Goal: Task Accomplishment & Management: Manage account settings

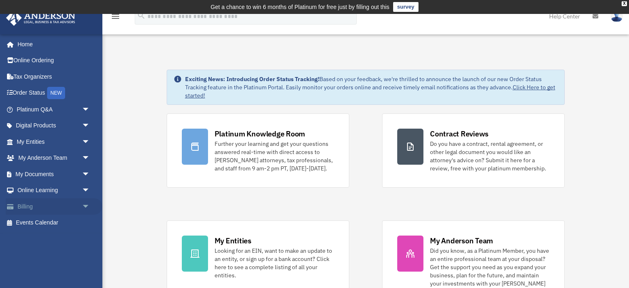
click at [68, 205] on link "Billing arrow_drop_down" at bounding box center [54, 206] width 97 height 16
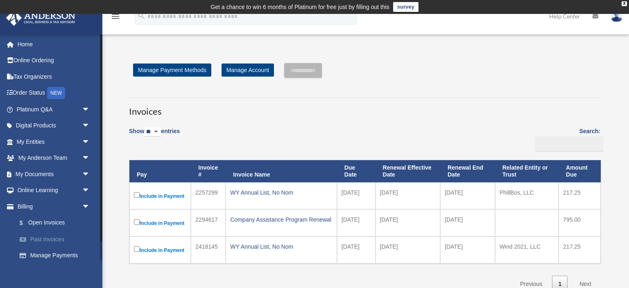
click at [54, 237] on link "Past Invoices" at bounding box center [56, 239] width 91 height 16
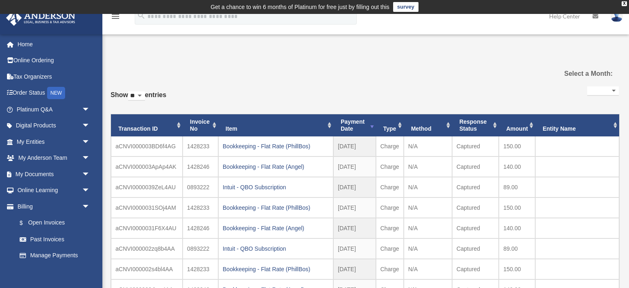
click at [587, 86] on select "**********" at bounding box center [603, 90] width 32 height 9
select select "**********"
click option "**********" at bounding box center [0, 0] width 0 height 0
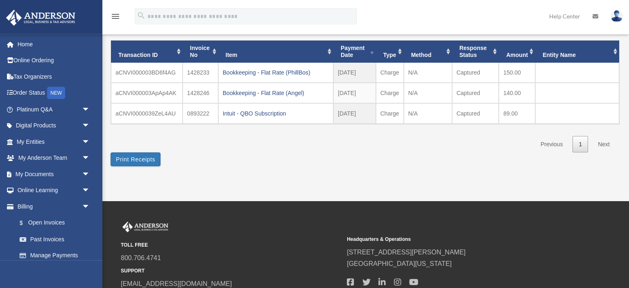
scroll to position [86, 0]
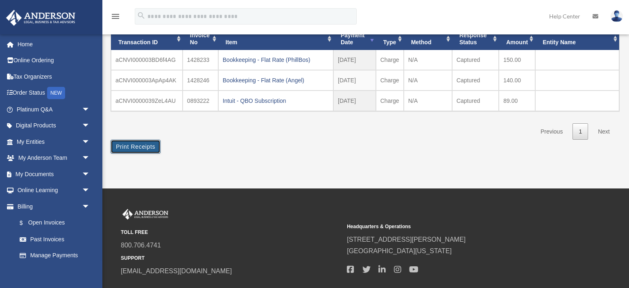
click at [141, 144] on button "Print Receipts" at bounding box center [136, 147] width 50 height 14
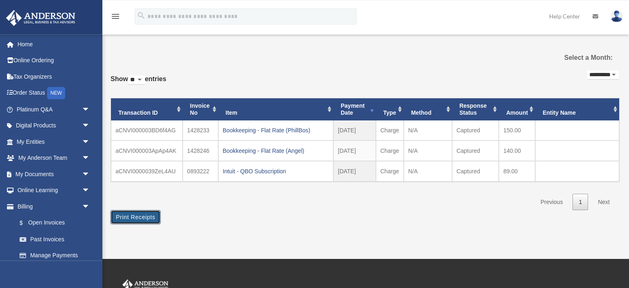
scroll to position [0, 0]
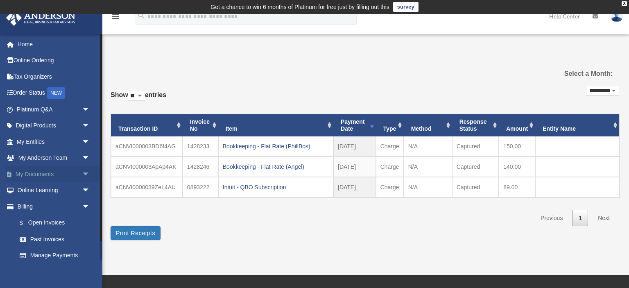
click at [75, 176] on link "My Documents arrow_drop_down" at bounding box center [54, 174] width 97 height 16
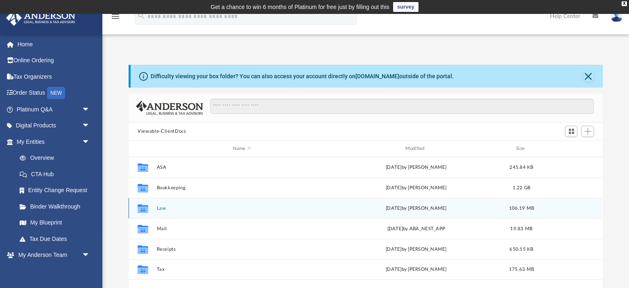
scroll to position [186, 473]
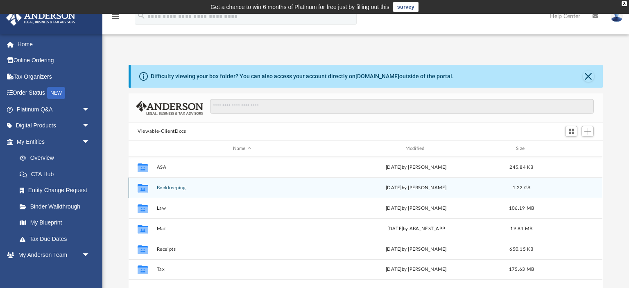
click at [240, 188] on button "Bookkeeping" at bounding box center [242, 187] width 171 height 5
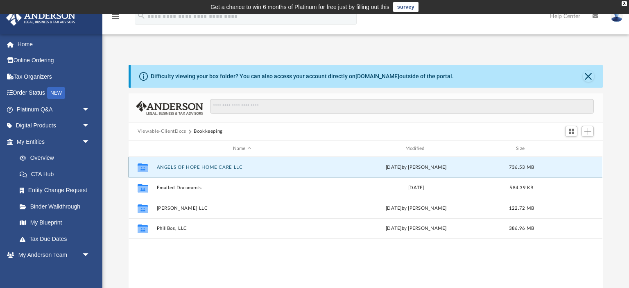
click at [237, 165] on button "ANGELS OF HOPE HOME CARE LLC" at bounding box center [242, 167] width 171 height 5
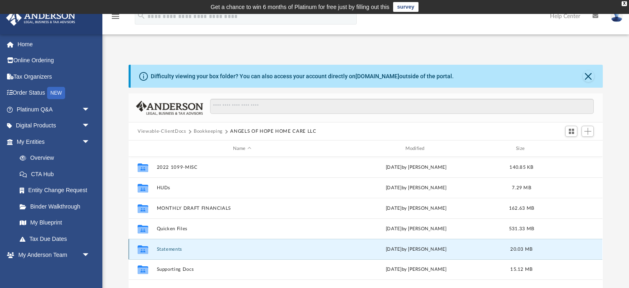
click at [201, 249] on button "Statements" at bounding box center [242, 248] width 171 height 5
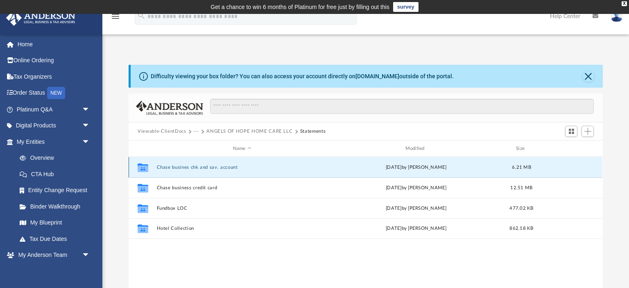
click at [201, 165] on button "Chase busines chk and sav. account" at bounding box center [242, 167] width 171 height 5
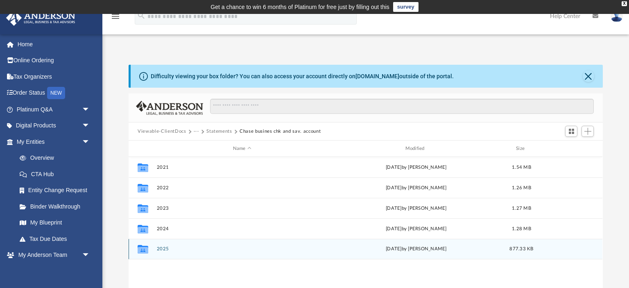
click at [196, 248] on button "2025" at bounding box center [242, 248] width 171 height 5
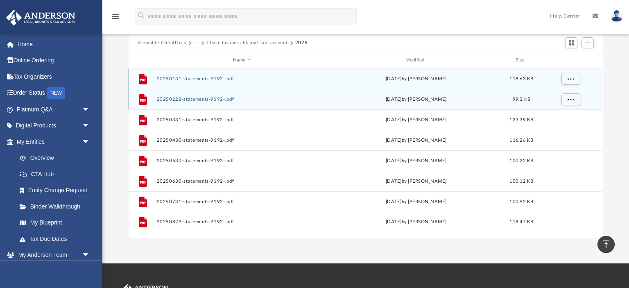
scroll to position [43, 0]
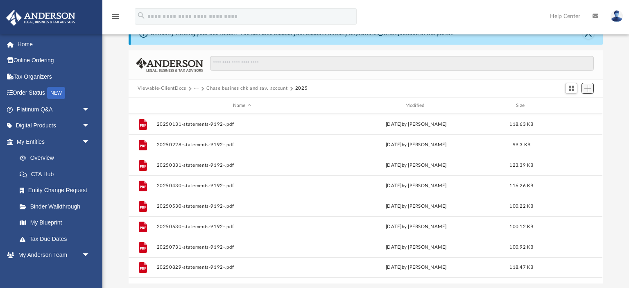
click at [588, 87] on span "Add" at bounding box center [587, 88] width 7 height 7
click at [572, 104] on li "Upload" at bounding box center [576, 104] width 26 height 9
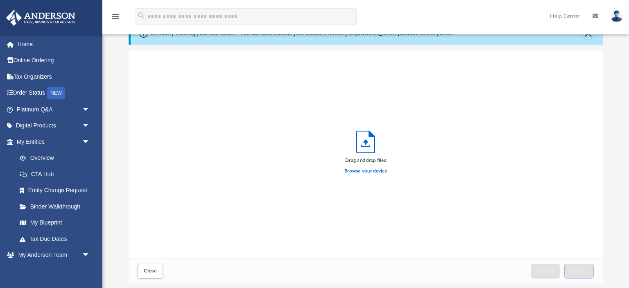
scroll to position [208, 473]
click at [364, 170] on label "Browse your device" at bounding box center [365, 170] width 43 height 7
click at [0, 0] on input "Browse your device" at bounding box center [0, 0] width 0 height 0
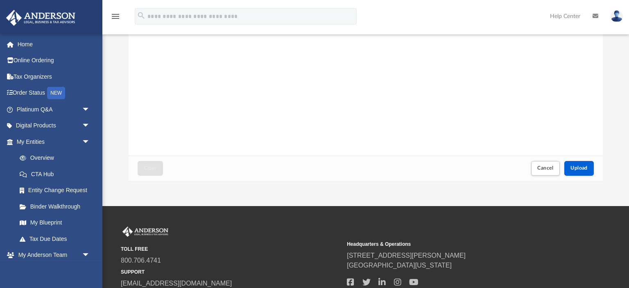
scroll to position [210, 0]
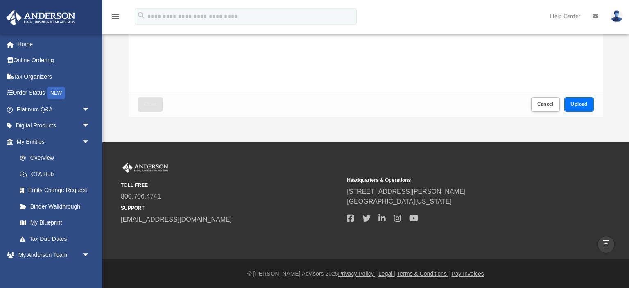
click at [581, 103] on span "Upload" at bounding box center [578, 104] width 17 height 5
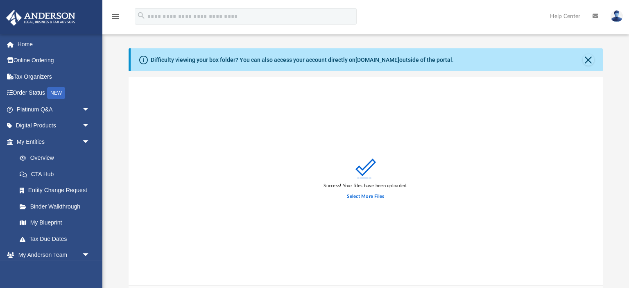
scroll to position [0, 0]
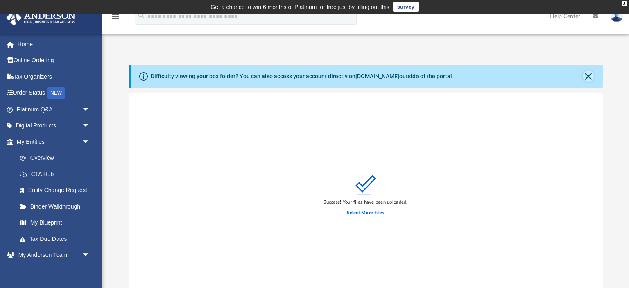
click at [589, 76] on button "Close" at bounding box center [588, 75] width 11 height 11
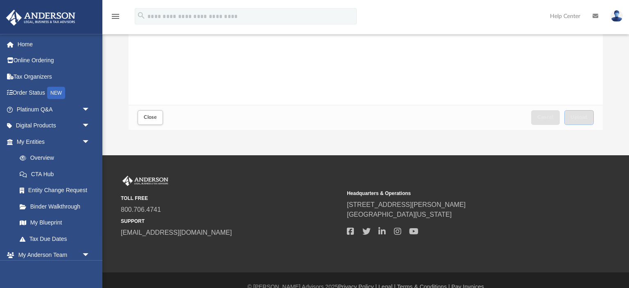
scroll to position [173, 0]
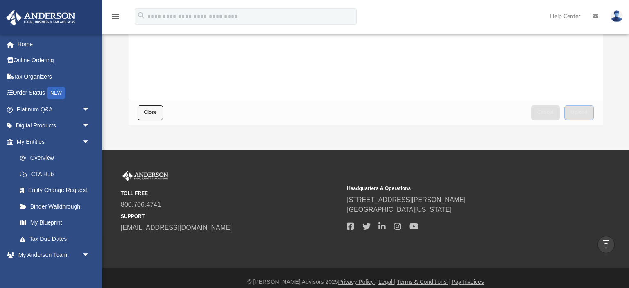
click at [156, 113] on span "Close" at bounding box center [150, 112] width 13 height 5
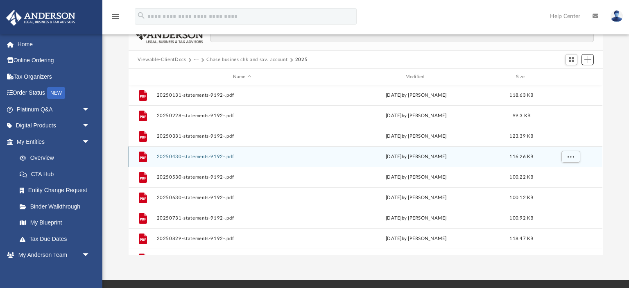
scroll to position [0, 0]
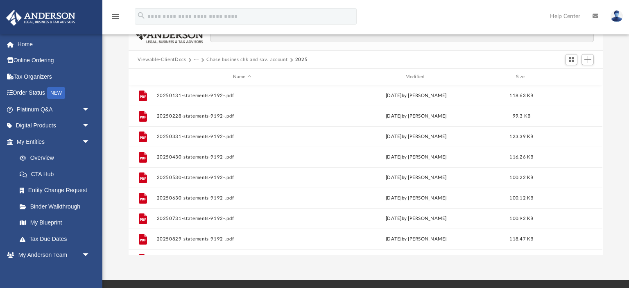
click at [244, 61] on button "Chase busines chk and sav. account" at bounding box center [246, 59] width 81 height 7
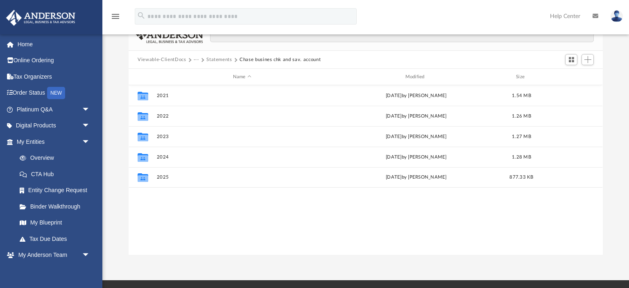
click at [225, 60] on button "Statements" at bounding box center [219, 59] width 26 height 7
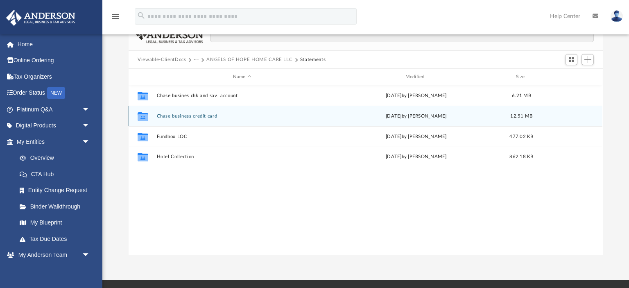
click at [194, 116] on button "Chase business credit card" at bounding box center [242, 115] width 171 height 5
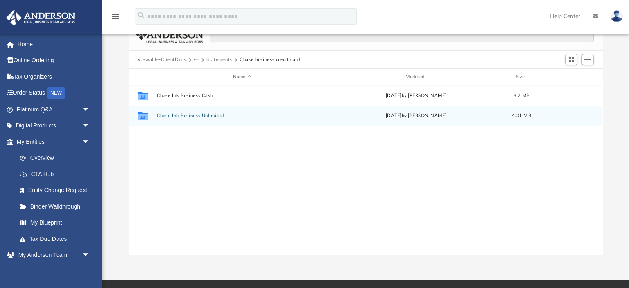
click at [197, 115] on button "Chase Ink Business Unlimited" at bounding box center [242, 115] width 171 height 5
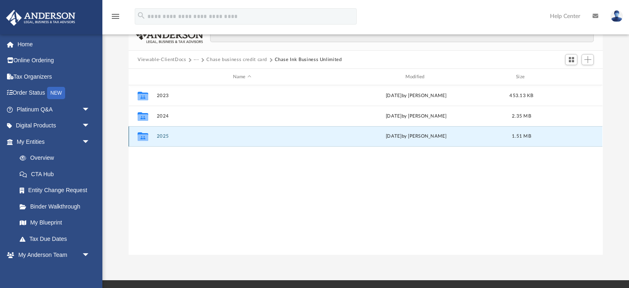
click at [161, 135] on button "2025" at bounding box center [242, 135] width 171 height 5
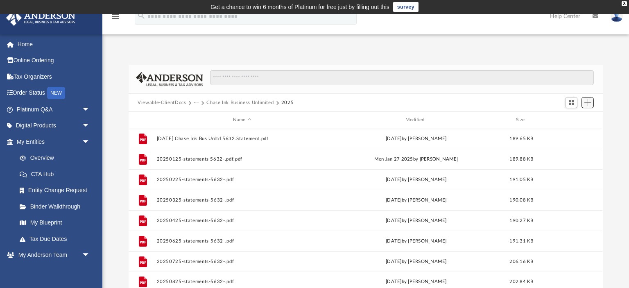
click at [588, 104] on span "Add" at bounding box center [587, 102] width 7 height 7
click at [574, 117] on li "Upload" at bounding box center [576, 119] width 26 height 9
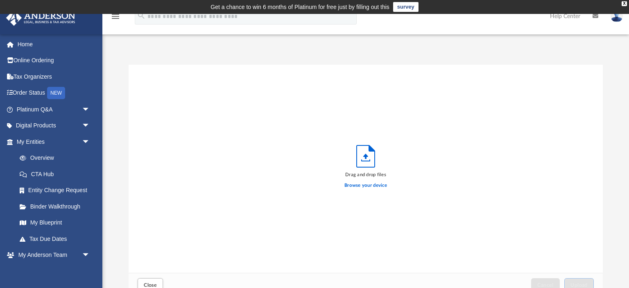
scroll to position [208, 473]
click at [359, 184] on label "Browse your device" at bounding box center [365, 185] width 43 height 7
click at [0, 0] on input "Browse your device" at bounding box center [0, 0] width 0 height 0
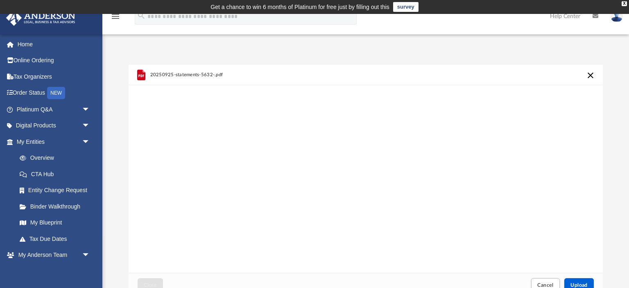
scroll to position [86, 0]
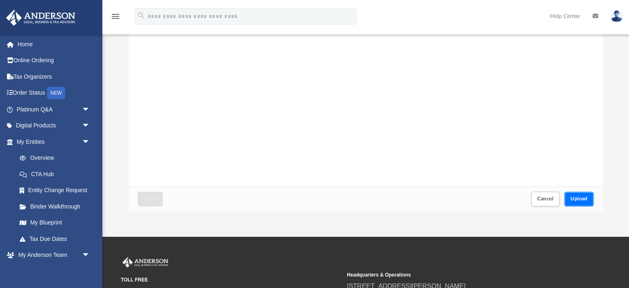
click at [582, 199] on span "Upload" at bounding box center [578, 198] width 17 height 5
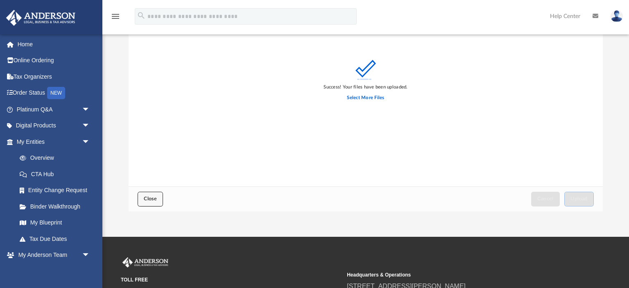
click at [145, 201] on span "Close" at bounding box center [150, 198] width 13 height 5
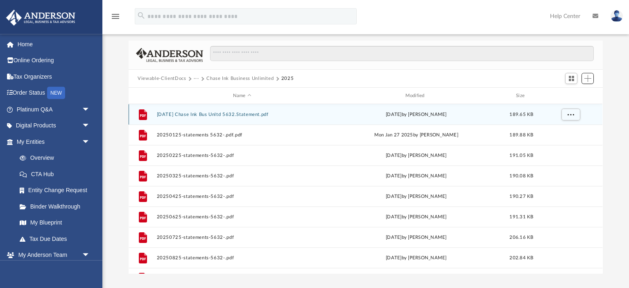
scroll to position [0, 0]
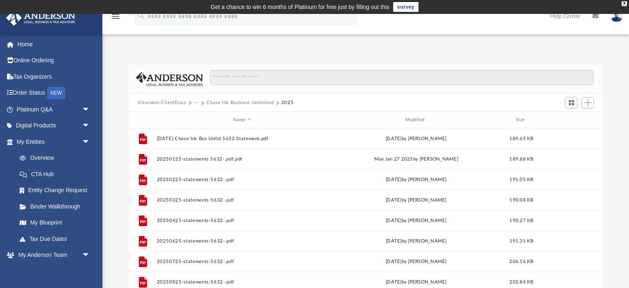
click at [216, 101] on button "Chase Ink Business Unlimited" at bounding box center [239, 102] width 67 height 7
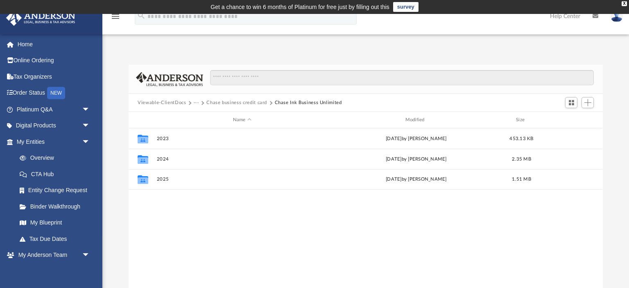
click at [245, 100] on button "Chase business credit card" at bounding box center [236, 102] width 61 height 7
click at [216, 99] on button "Statements" at bounding box center [219, 102] width 26 height 7
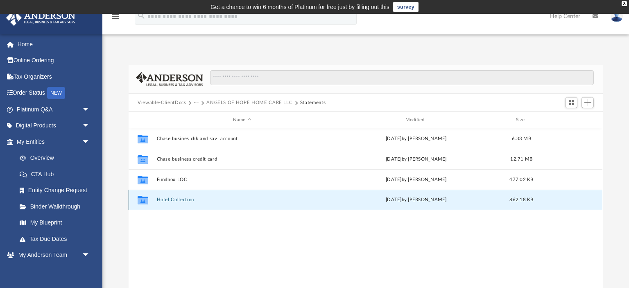
click at [177, 200] on button "Hotel Collection" at bounding box center [242, 199] width 171 height 5
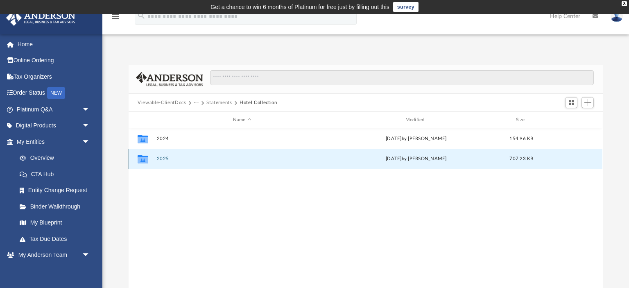
click at [158, 157] on button "2025" at bounding box center [242, 158] width 171 height 5
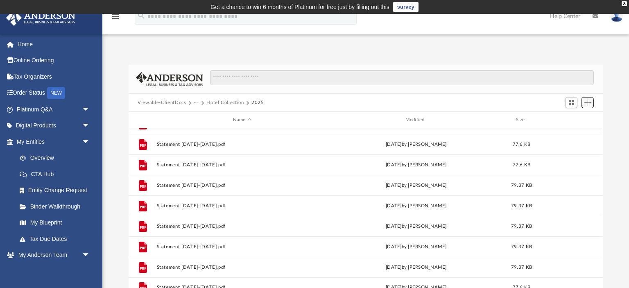
click at [587, 104] on span "Add" at bounding box center [587, 102] width 7 height 7
click at [574, 118] on li "Upload" at bounding box center [576, 119] width 26 height 9
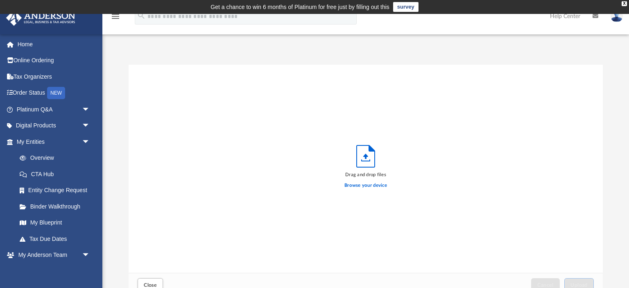
scroll to position [208, 473]
click at [367, 186] on label "Browse your device" at bounding box center [365, 185] width 43 height 7
click at [0, 0] on input "Browse your device" at bounding box center [0, 0] width 0 height 0
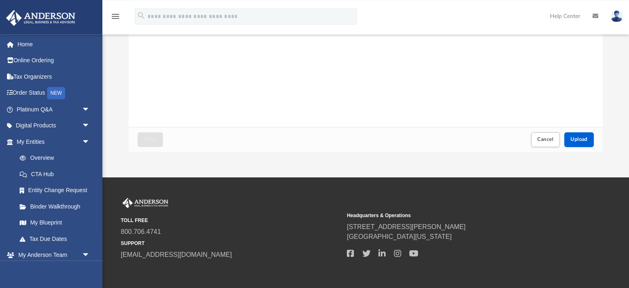
scroll to position [173, 0]
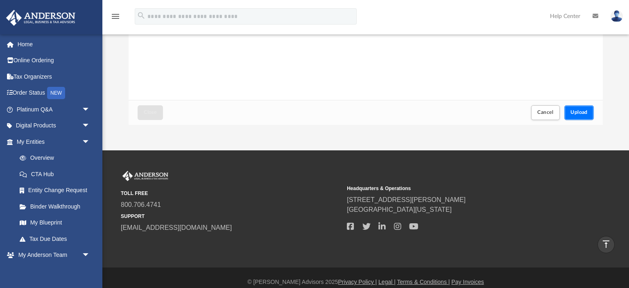
click at [584, 112] on span "Upload" at bounding box center [578, 112] width 17 height 5
click at [145, 113] on span "Close" at bounding box center [150, 112] width 13 height 5
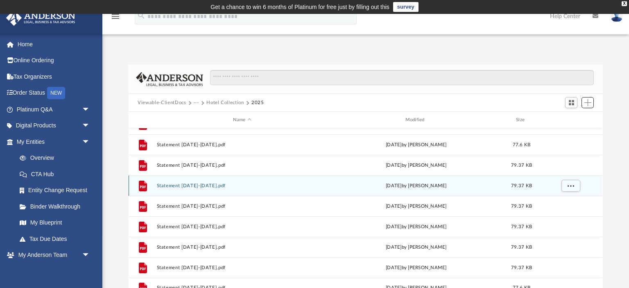
scroll to position [0, 0]
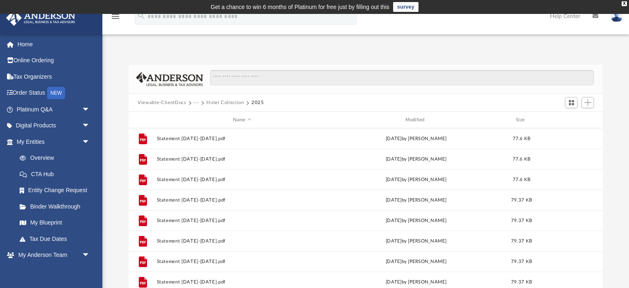
click at [197, 102] on button "···" at bounding box center [196, 102] width 5 height 7
click at [209, 131] on li "ANGELS OF HOPE HOME CARE LLC" at bounding box center [240, 130] width 84 height 9
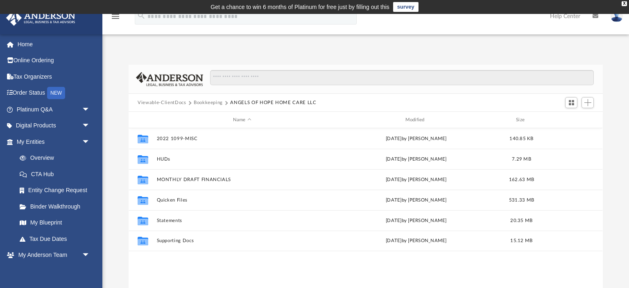
click at [205, 104] on button "Bookkeeping" at bounding box center [208, 102] width 29 height 7
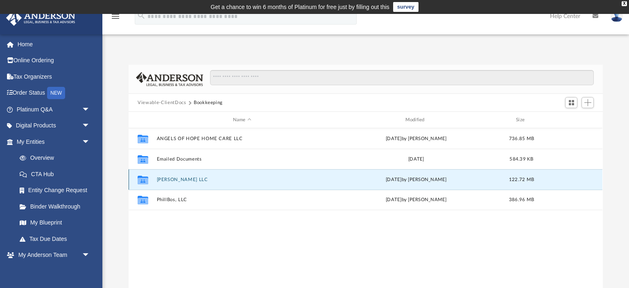
click at [181, 181] on button "[PERSON_NAME] LLC" at bounding box center [242, 179] width 171 height 5
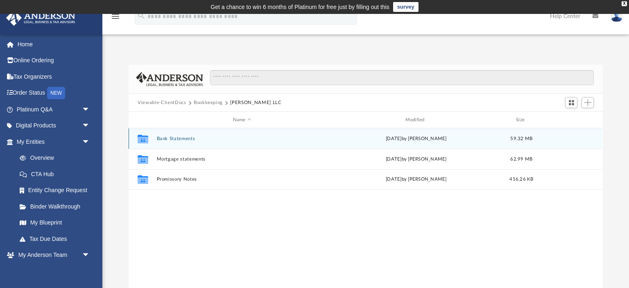
click at [178, 137] on button "Bank Statements" at bounding box center [242, 138] width 171 height 5
click at [179, 139] on button "BOA CHK...5785" at bounding box center [242, 138] width 171 height 5
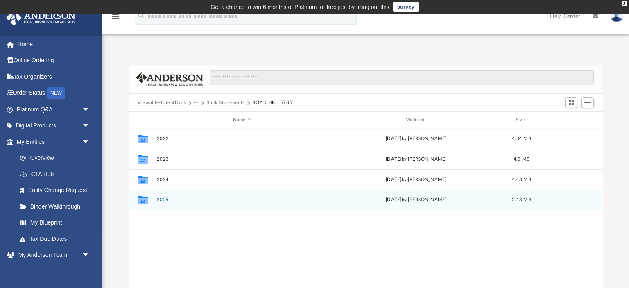
click at [163, 201] on button "2025" at bounding box center [242, 199] width 171 height 5
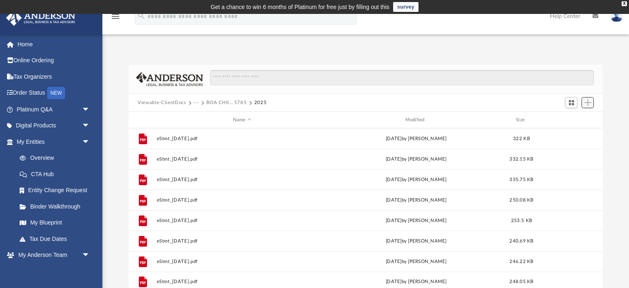
click at [588, 106] on span "Add" at bounding box center [587, 102] width 7 height 7
click at [572, 117] on li "Upload" at bounding box center [576, 119] width 26 height 9
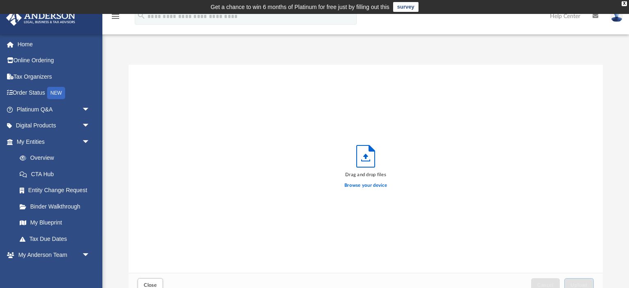
scroll to position [208, 473]
click at [364, 185] on label "Browse your device" at bounding box center [365, 185] width 43 height 7
click at [0, 0] on input "Browse your device" at bounding box center [0, 0] width 0 height 0
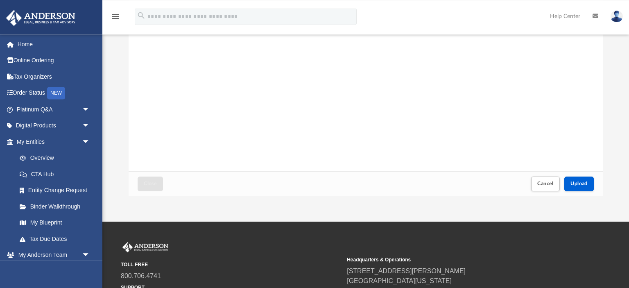
scroll to position [129, 0]
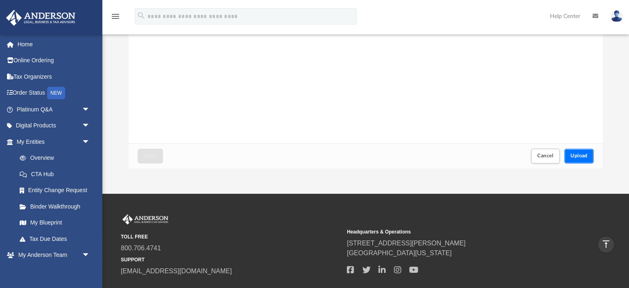
click at [587, 151] on button "Upload" at bounding box center [578, 156] width 29 height 14
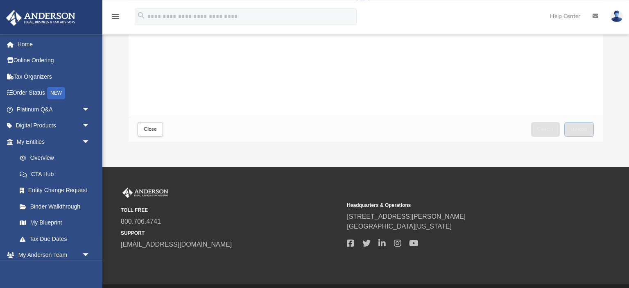
scroll to position [173, 0]
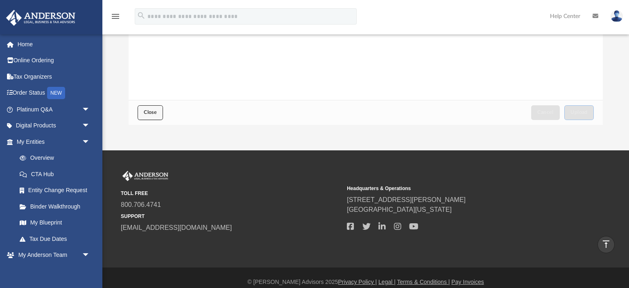
click at [143, 114] on button "Close" at bounding box center [150, 112] width 25 height 14
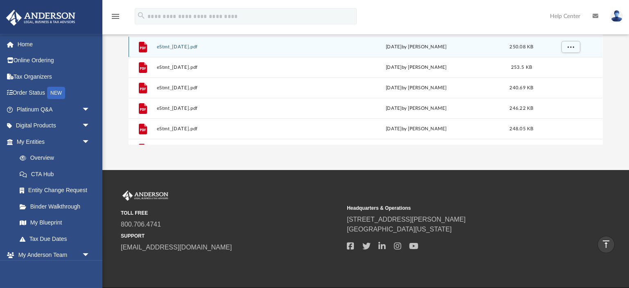
scroll to position [138, 0]
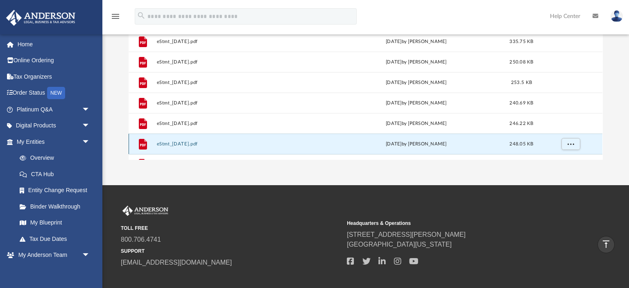
click at [260, 141] on button "eStmt_[DATE].pdf" at bounding box center [242, 143] width 171 height 5
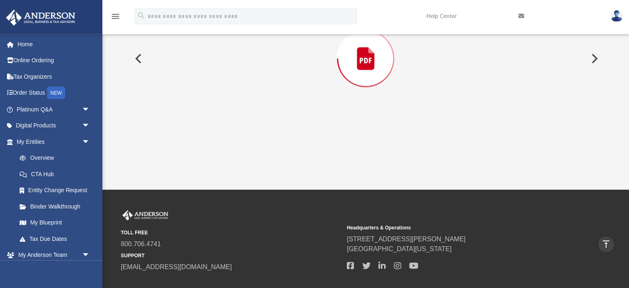
scroll to position [0, 0]
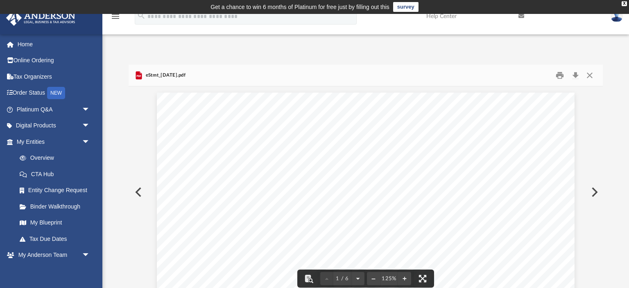
click at [140, 192] on button "Preview" at bounding box center [138, 192] width 18 height 23
click at [591, 75] on button "Close" at bounding box center [589, 75] width 15 height 13
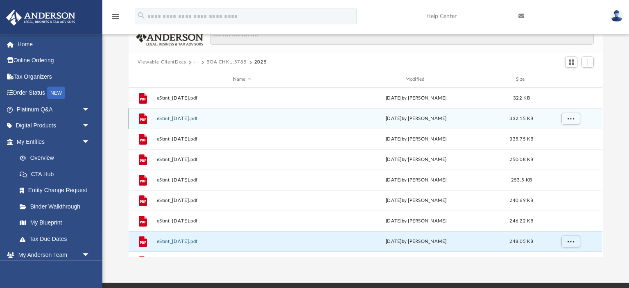
scroll to position [0, 0]
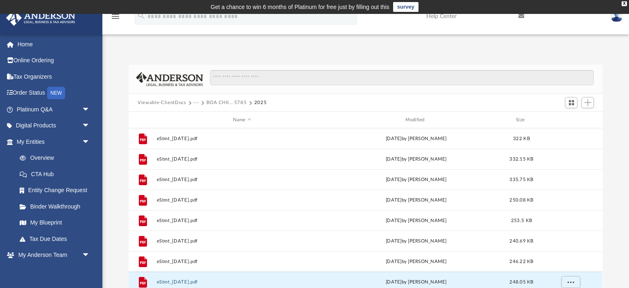
click at [217, 102] on button "BOA CHK...5785" at bounding box center [226, 102] width 40 height 7
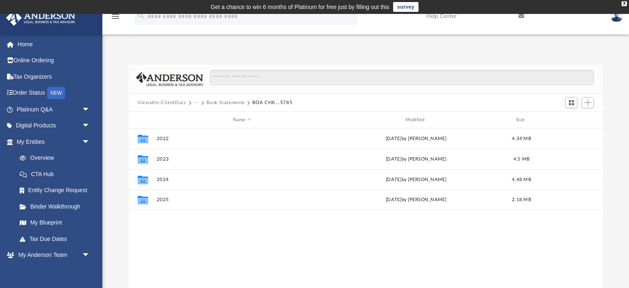
click at [229, 101] on button "Bank Statements" at bounding box center [225, 102] width 38 height 7
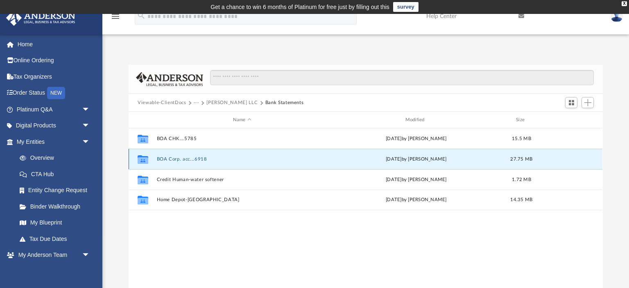
click at [205, 160] on button "BOA Corp. acc...6918" at bounding box center [242, 158] width 171 height 5
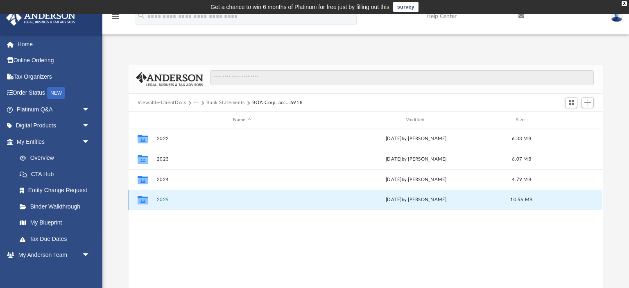
click at [160, 199] on button "2025" at bounding box center [242, 199] width 171 height 5
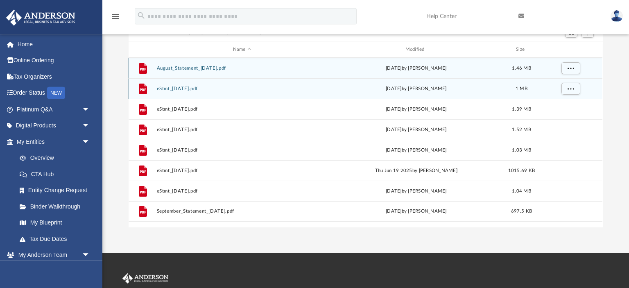
scroll to position [86, 0]
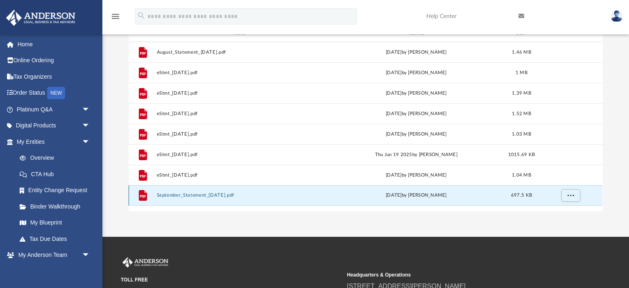
click at [214, 194] on button "September_Statement_[DATE].pdf" at bounding box center [242, 194] width 171 height 5
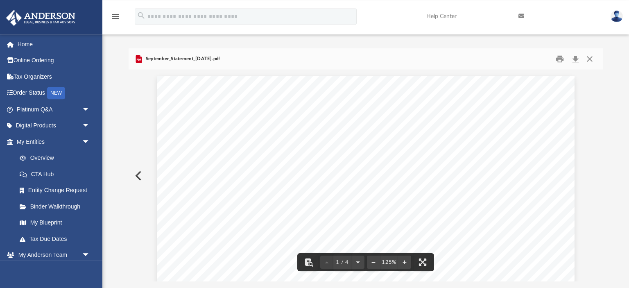
scroll to position [0, 0]
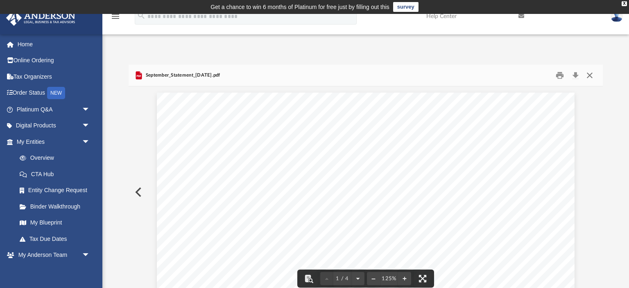
click at [590, 75] on button "Close" at bounding box center [589, 75] width 15 height 13
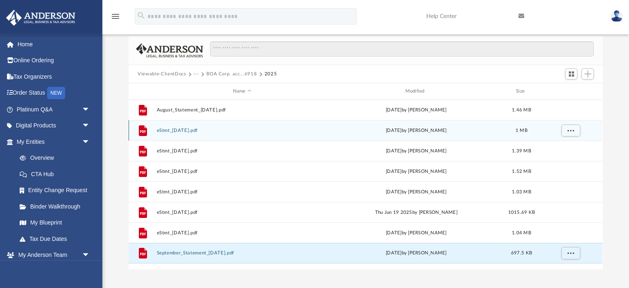
scroll to position [43, 0]
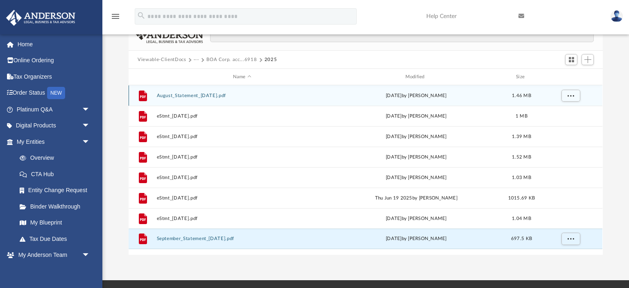
click at [245, 98] on div "File August_Statement_[DATE].pdf [DATE] by [PERSON_NAME] 1.46 MB" at bounding box center [366, 95] width 474 height 20
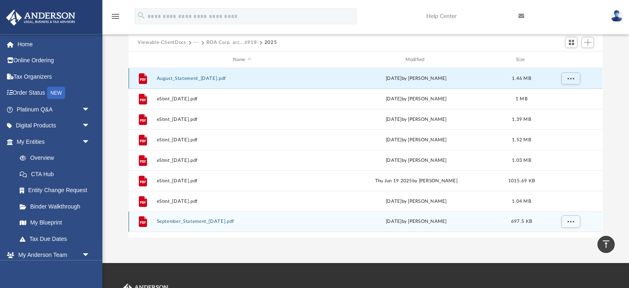
scroll to position [0, 0]
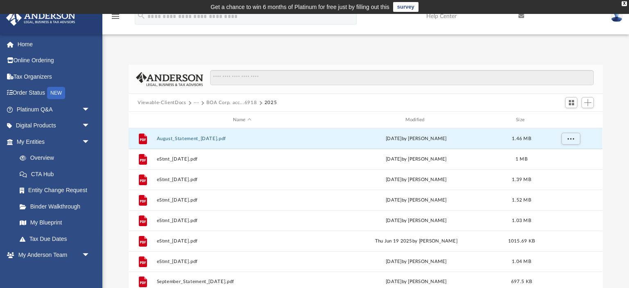
click at [217, 101] on button "BOA Corp. acc...6918" at bounding box center [231, 102] width 50 height 7
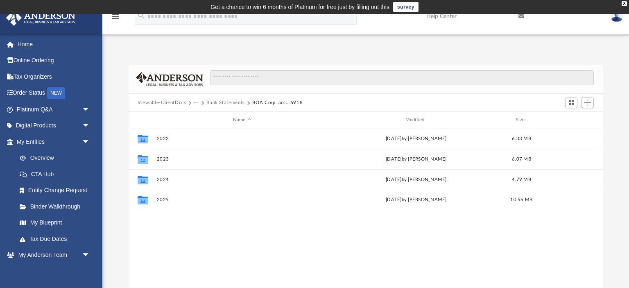
click at [218, 103] on button "Bank Statements" at bounding box center [225, 102] width 38 height 7
click at [194, 101] on button "···" at bounding box center [196, 102] width 5 height 7
click at [202, 114] on li "Bookkeeping" at bounding box center [212, 117] width 29 height 9
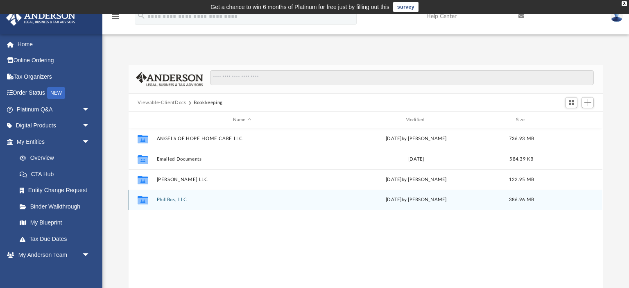
click at [173, 200] on button "PhillBos, LLC" at bounding box center [242, 199] width 171 height 5
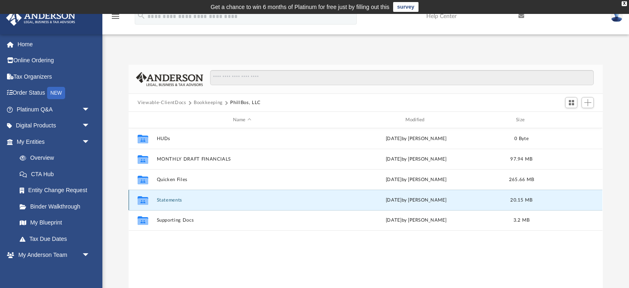
click at [176, 197] on button "Statements" at bounding box center [242, 199] width 171 height 5
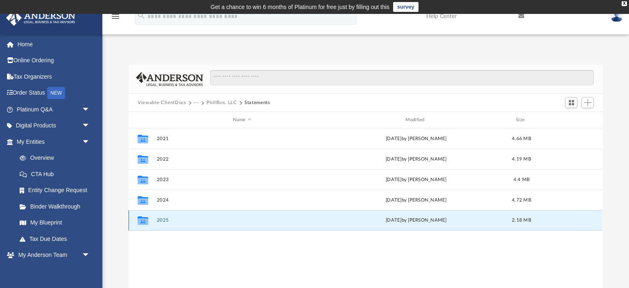
click at [162, 219] on button "2025" at bounding box center [242, 219] width 171 height 5
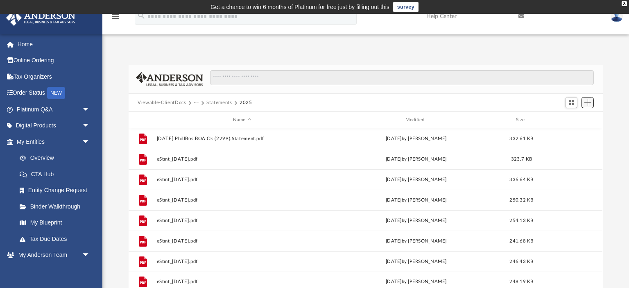
click at [588, 102] on span "Add" at bounding box center [587, 102] width 7 height 7
click at [570, 120] on li "Upload" at bounding box center [576, 119] width 26 height 9
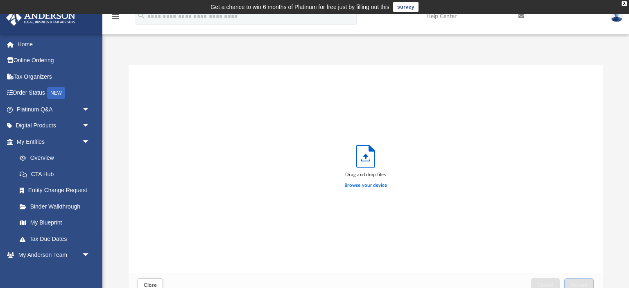
scroll to position [208, 473]
click at [363, 184] on label "Browse your device" at bounding box center [365, 185] width 43 height 7
click at [0, 0] on input "Browse your device" at bounding box center [0, 0] width 0 height 0
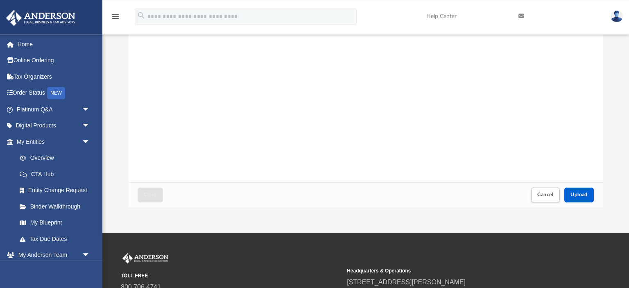
scroll to position [129, 0]
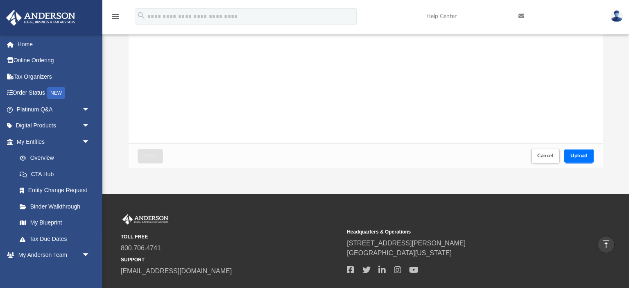
click at [576, 153] on button "Upload" at bounding box center [578, 156] width 29 height 14
click at [159, 151] on button "Close" at bounding box center [150, 156] width 25 height 14
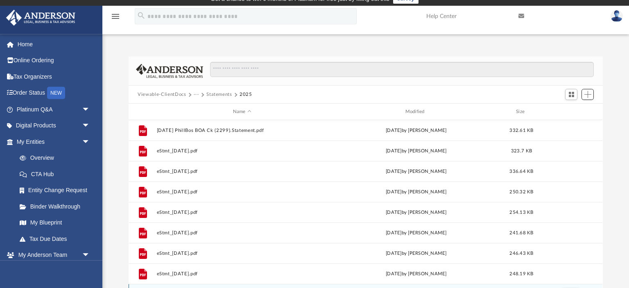
scroll to position [0, 0]
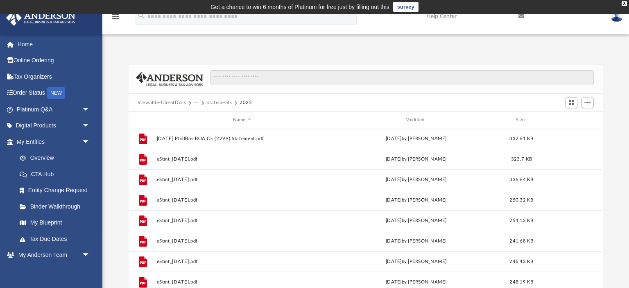
click at [214, 100] on button "Statements" at bounding box center [219, 102] width 26 height 7
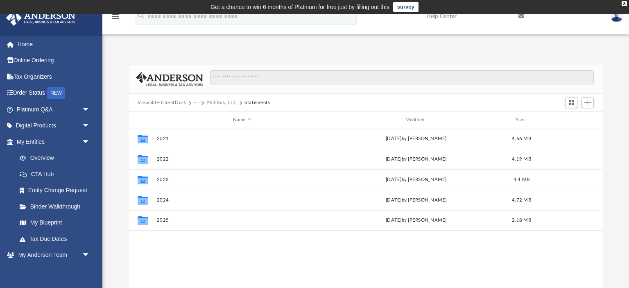
click at [220, 104] on button "PhillBos, LLC" at bounding box center [221, 102] width 30 height 7
click at [207, 102] on button "Bookkeeping" at bounding box center [208, 102] width 29 height 7
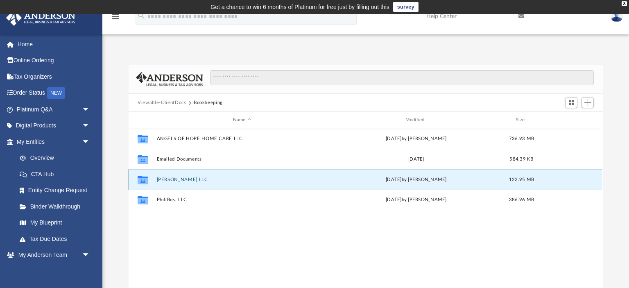
click at [187, 179] on button "[PERSON_NAME] LLC" at bounding box center [242, 179] width 171 height 5
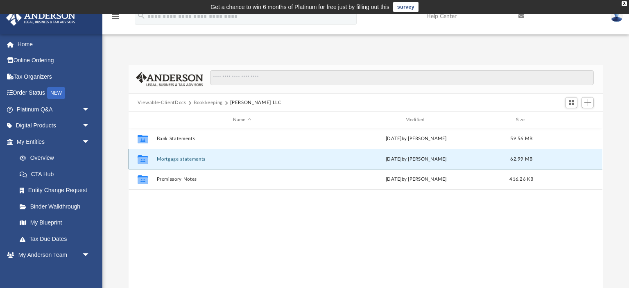
click at [195, 160] on button "Mortgage statements" at bounding box center [242, 158] width 171 height 5
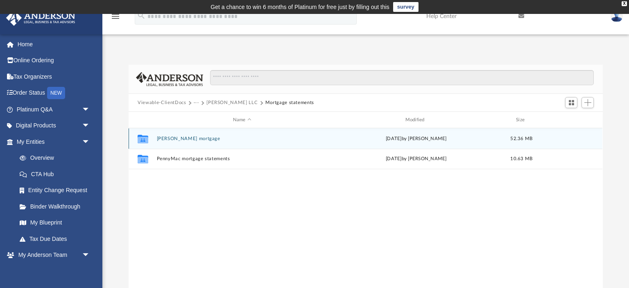
click at [194, 139] on button "[PERSON_NAME] mortgage" at bounding box center [242, 138] width 171 height 5
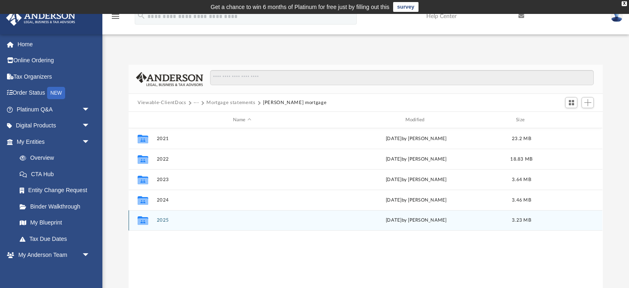
click at [160, 220] on button "2025" at bounding box center [242, 219] width 171 height 5
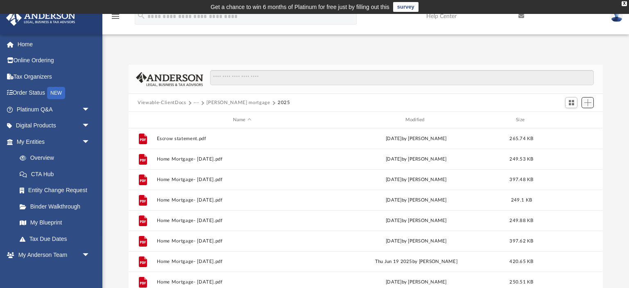
click at [589, 100] on span "Add" at bounding box center [587, 102] width 7 height 7
click at [570, 117] on li "Upload" at bounding box center [576, 119] width 26 height 9
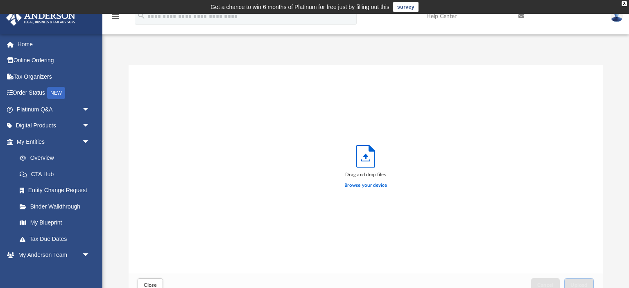
scroll to position [208, 473]
click at [365, 186] on label "Browse your device" at bounding box center [365, 185] width 43 height 7
click at [0, 0] on input "Browse your device" at bounding box center [0, 0] width 0 height 0
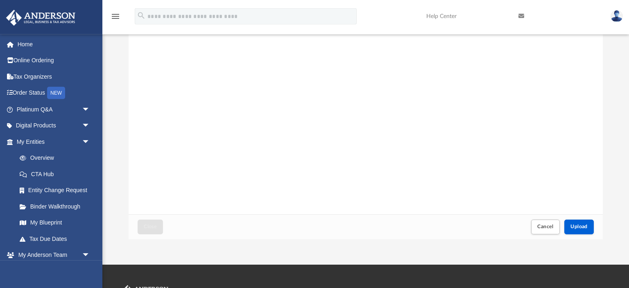
scroll to position [86, 0]
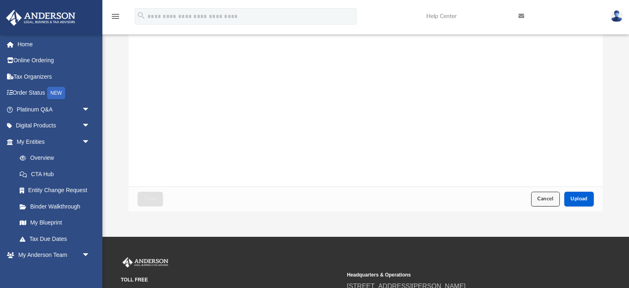
click at [539, 201] on span "Cancel" at bounding box center [545, 198] width 16 height 5
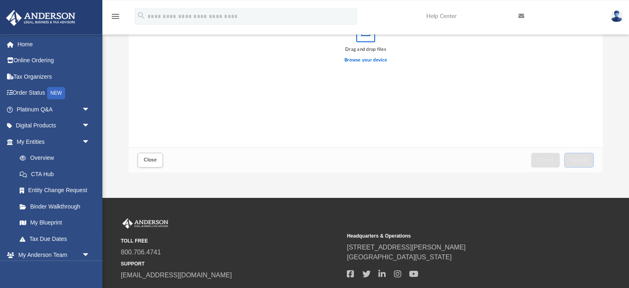
scroll to position [129, 0]
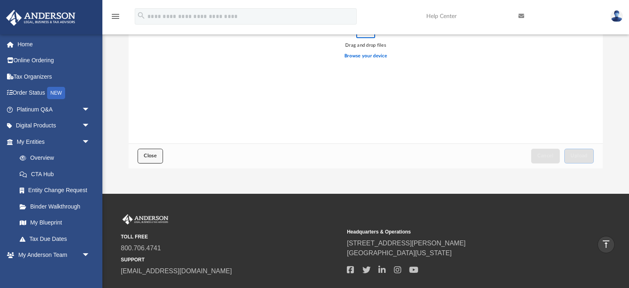
click at [147, 150] on button "Close" at bounding box center [150, 156] width 25 height 14
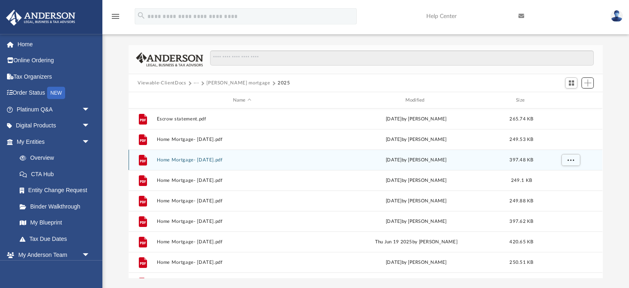
scroll to position [0, 0]
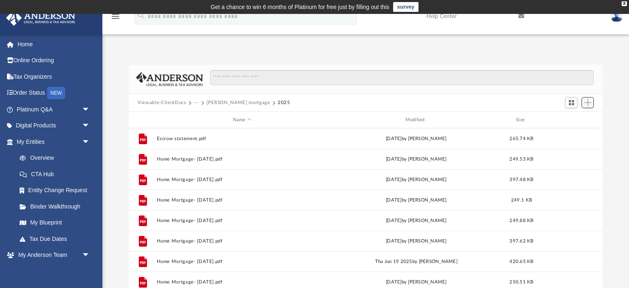
click at [587, 104] on span "Add" at bounding box center [587, 102] width 7 height 7
click at [576, 118] on li "Upload" at bounding box center [576, 119] width 26 height 9
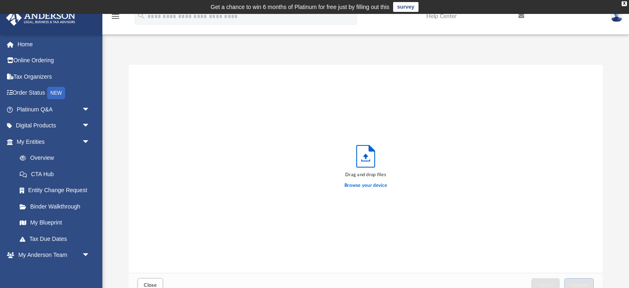
scroll to position [208, 473]
click at [376, 188] on label "Browse your device" at bounding box center [365, 185] width 43 height 7
click at [0, 0] on input "Browse your device" at bounding box center [0, 0] width 0 height 0
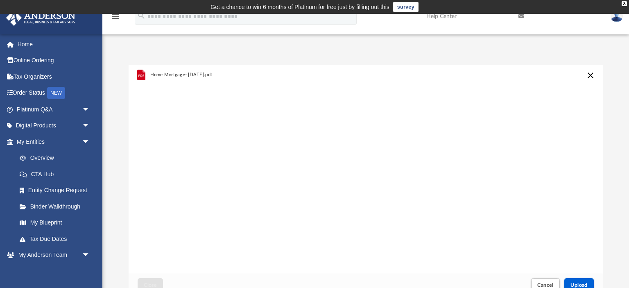
scroll to position [86, 0]
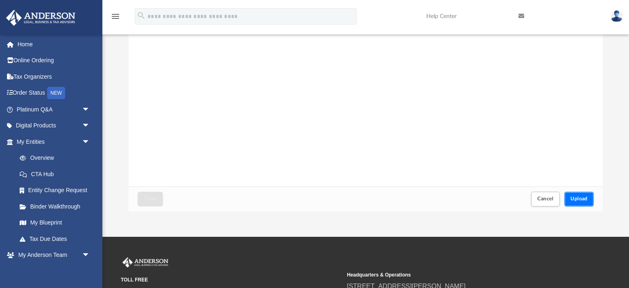
click at [582, 199] on span "Upload" at bounding box center [578, 198] width 17 height 5
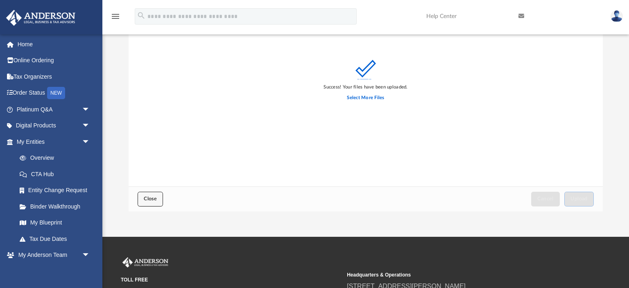
click at [149, 198] on span "Close" at bounding box center [150, 198] width 13 height 5
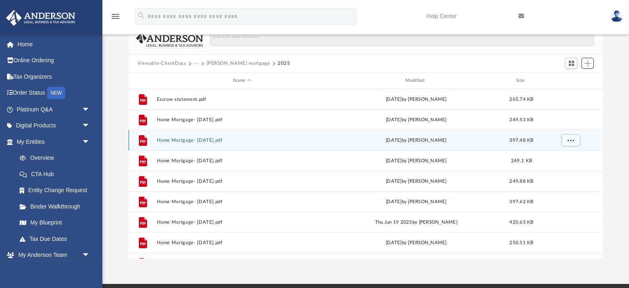
scroll to position [0, 0]
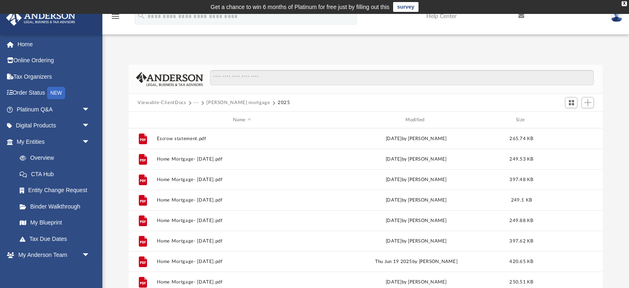
click at [219, 100] on button "[PERSON_NAME] mortgage" at bounding box center [237, 102] width 63 height 7
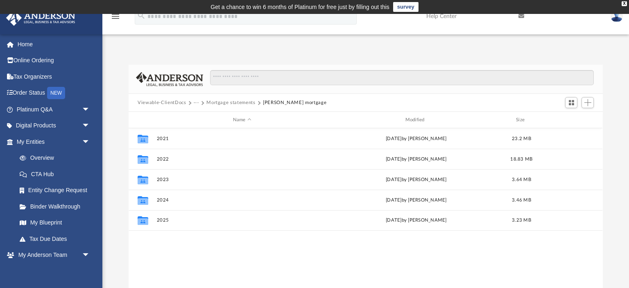
click at [223, 104] on button "Mortgage statements" at bounding box center [230, 102] width 49 height 7
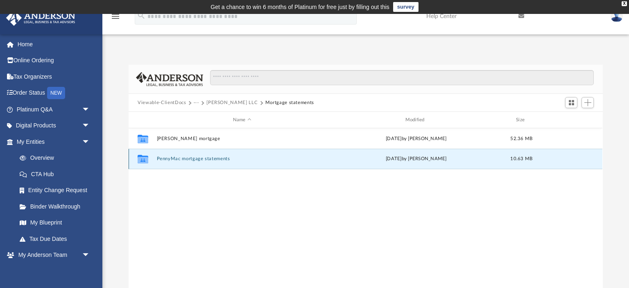
click at [177, 156] on button "PennyMac mortgage statements" at bounding box center [242, 158] width 171 height 5
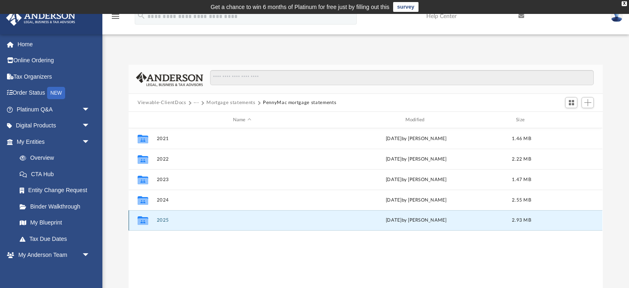
click at [161, 219] on button "2025" at bounding box center [242, 219] width 171 height 5
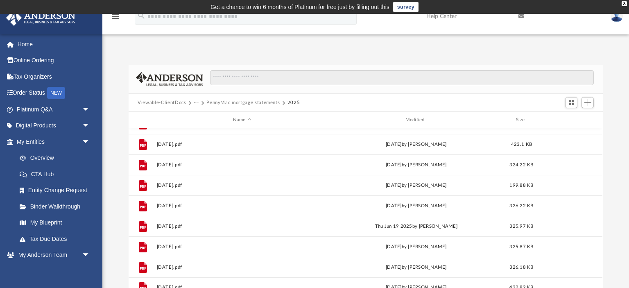
click at [198, 102] on button "···" at bounding box center [196, 102] width 5 height 7
click at [160, 102] on button "Viewable-ClientDocs" at bounding box center [162, 102] width 48 height 7
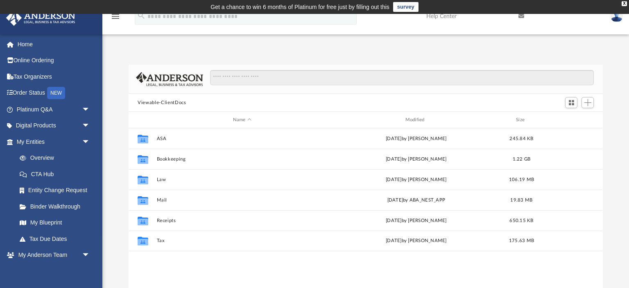
click at [617, 18] on img at bounding box center [616, 16] width 12 height 12
click at [163, 101] on button "Viewable-ClientDocs" at bounding box center [162, 102] width 48 height 7
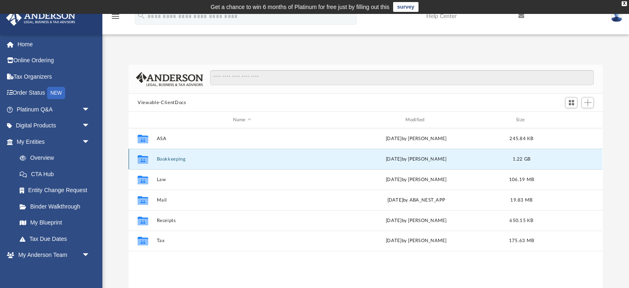
click at [165, 158] on button "Bookkeeping" at bounding box center [242, 158] width 171 height 5
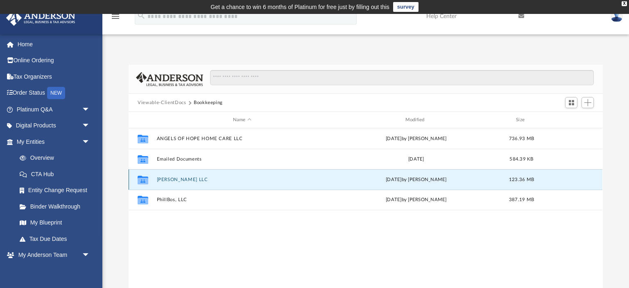
click at [179, 179] on button "[PERSON_NAME] LLC" at bounding box center [242, 179] width 171 height 5
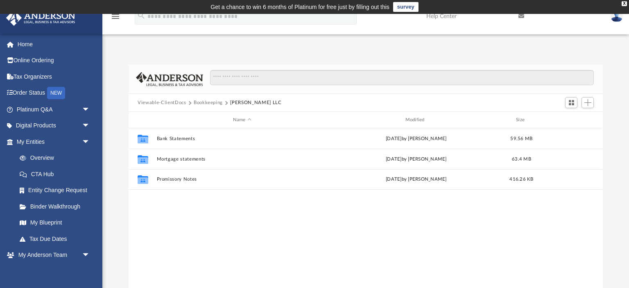
click at [617, 18] on img at bounding box center [616, 16] width 12 height 12
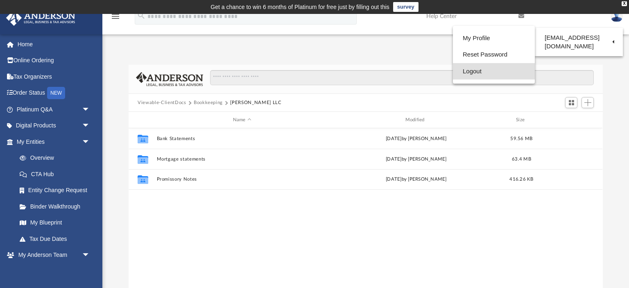
click at [471, 71] on link "Logout" at bounding box center [494, 71] width 82 height 17
